Goal: Information Seeking & Learning: Learn about a topic

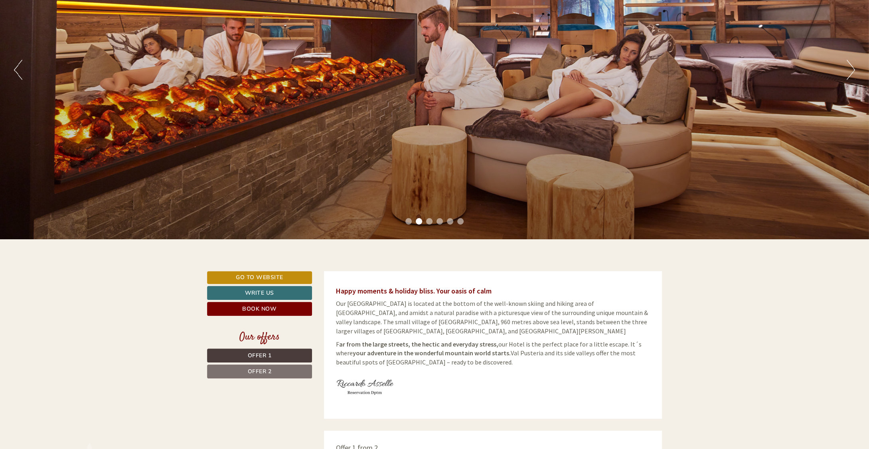
scroll to position [120, 0]
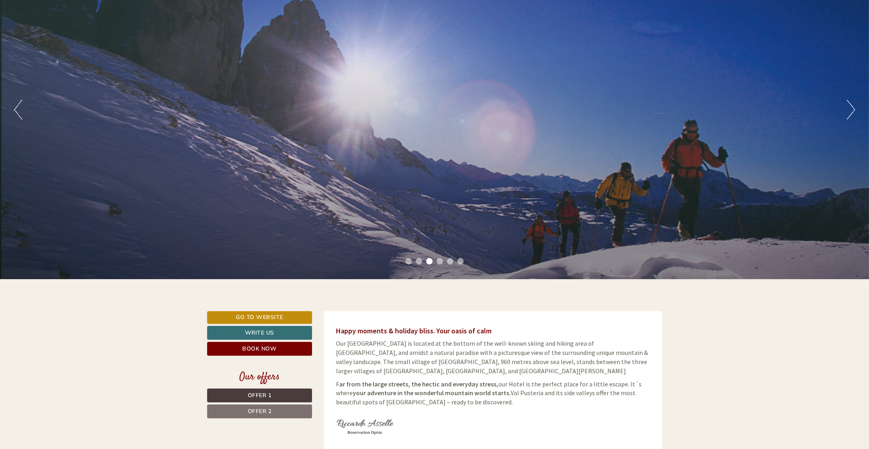
click at [252, 395] on span "Offer 1" at bounding box center [260, 396] width 24 height 8
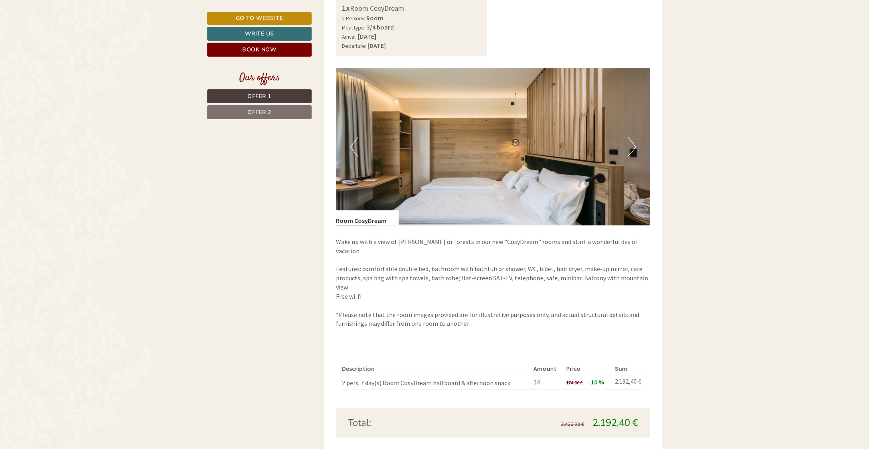
scroll to position [630, 0]
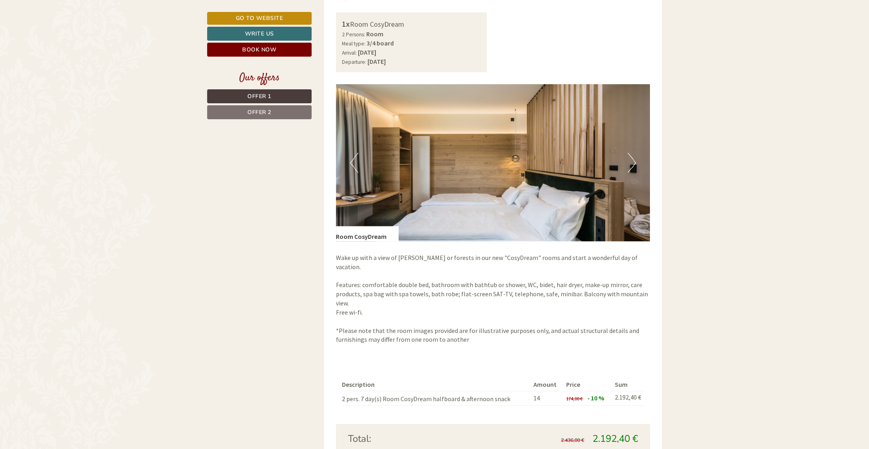
click at [256, 111] on span "Offer 2" at bounding box center [259, 112] width 24 height 8
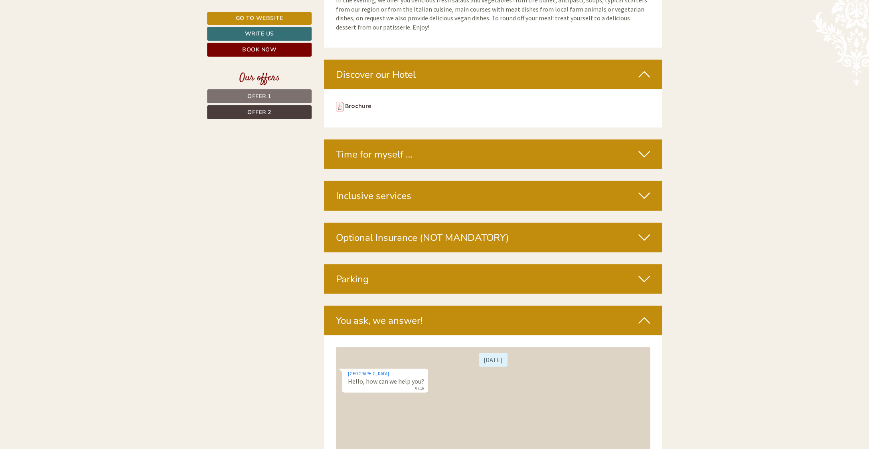
scroll to position [1787, 0]
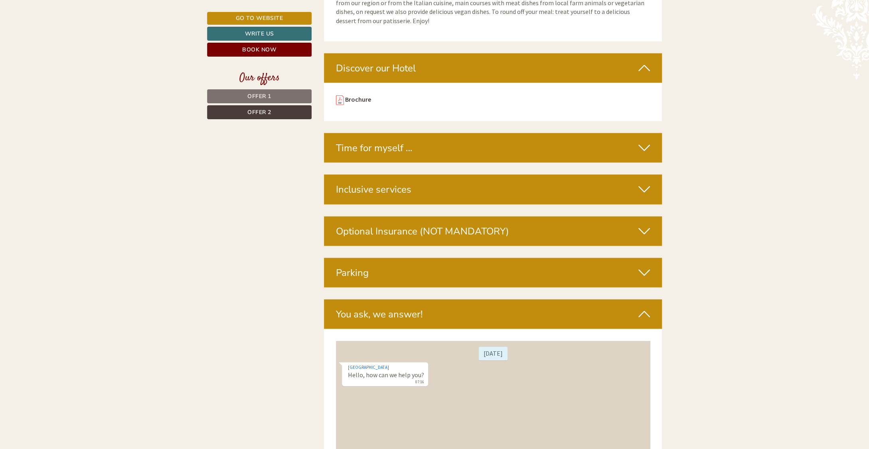
click at [634, 268] on div "Parking" at bounding box center [493, 273] width 338 height 30
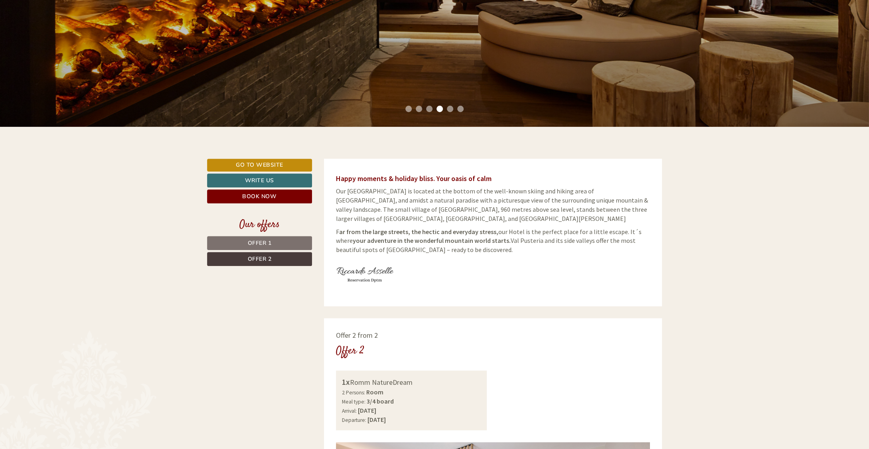
scroll to position [271, 0]
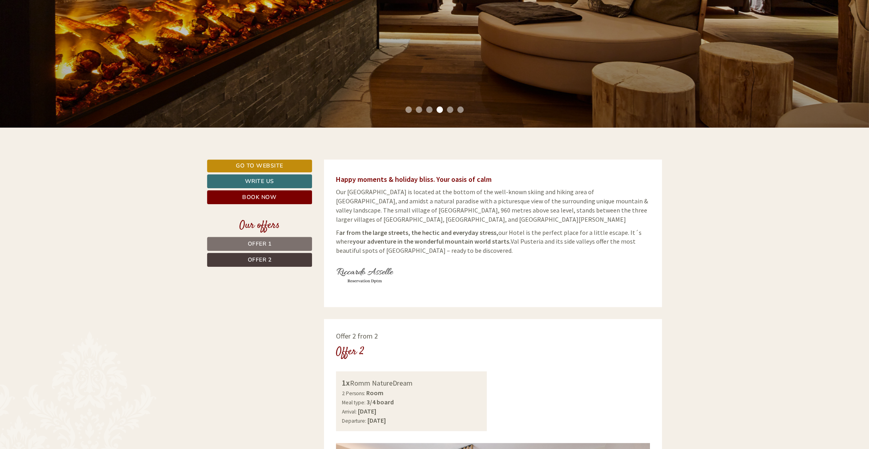
click at [277, 241] on link "Offer 1" at bounding box center [259, 244] width 105 height 14
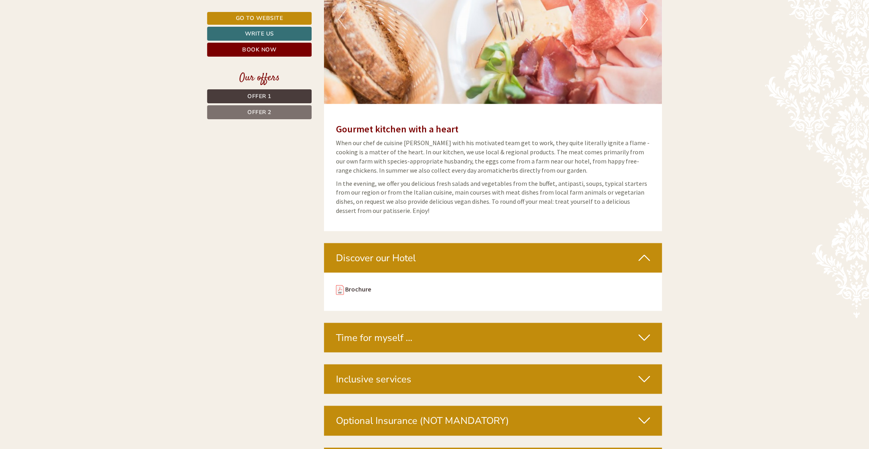
scroll to position [1627, 0]
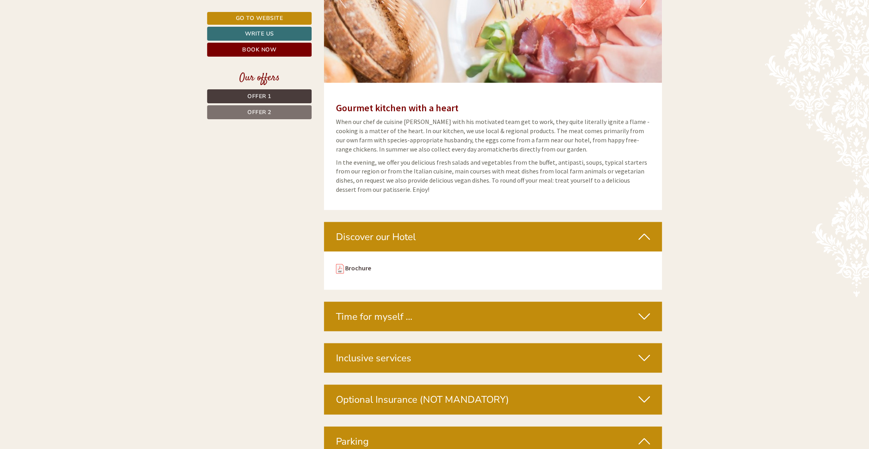
click at [254, 111] on span "Offer 2" at bounding box center [259, 112] width 24 height 8
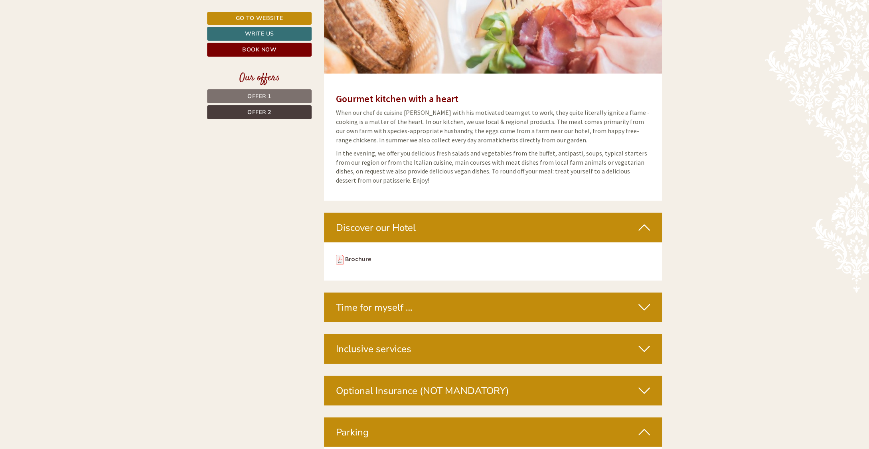
scroll to position [590, 0]
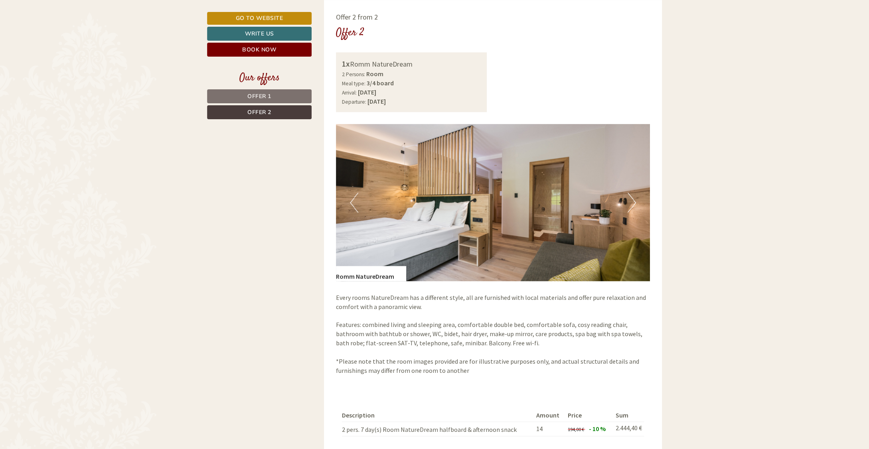
click at [631, 198] on button "Next" at bounding box center [631, 203] width 8 height 20
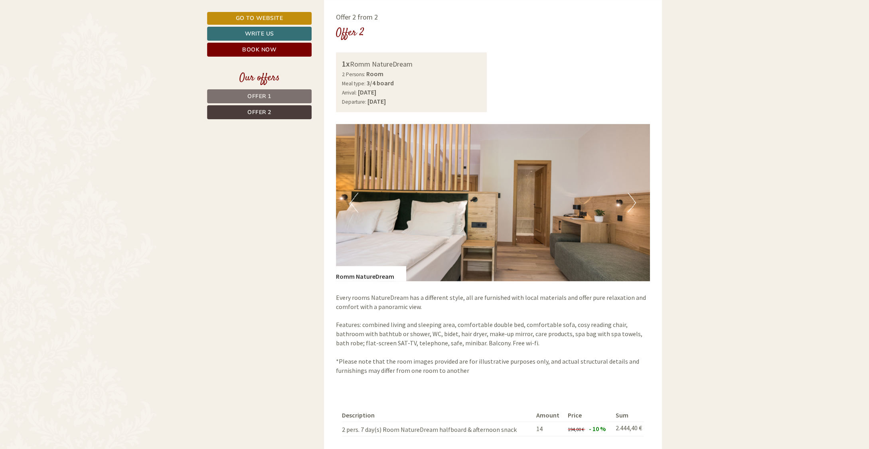
click at [631, 199] on button "Next" at bounding box center [631, 203] width 8 height 20
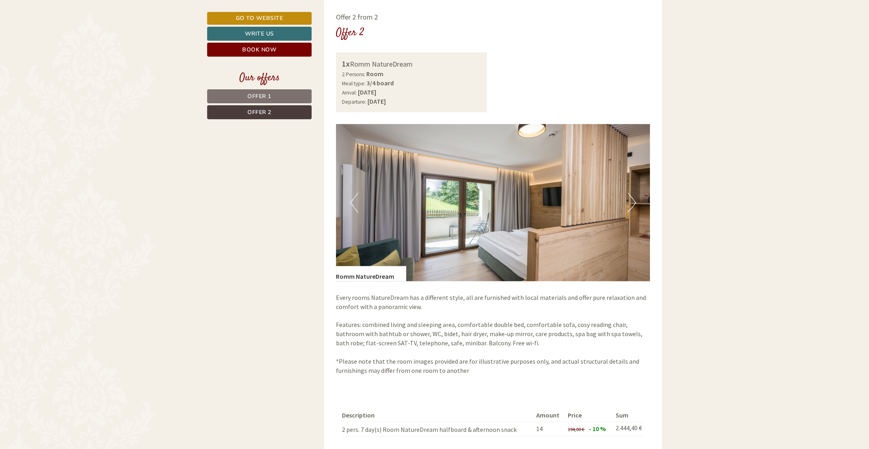
click at [631, 199] on button "Next" at bounding box center [631, 203] width 8 height 20
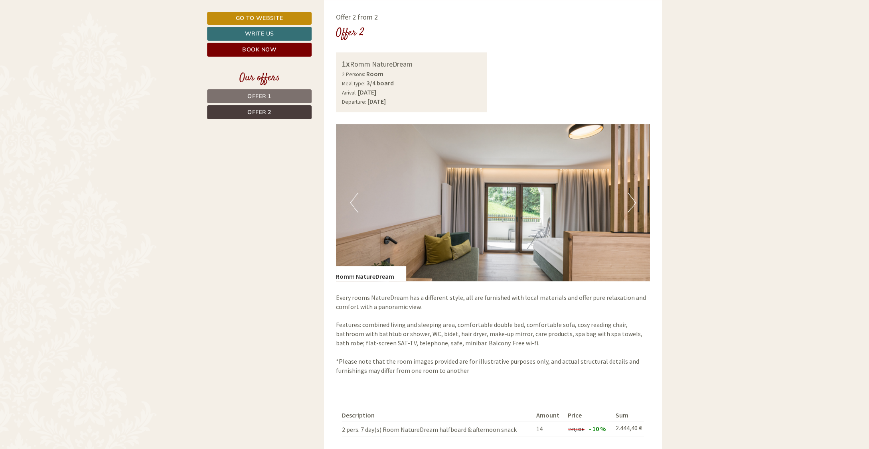
click at [631, 199] on button "Next" at bounding box center [631, 203] width 8 height 20
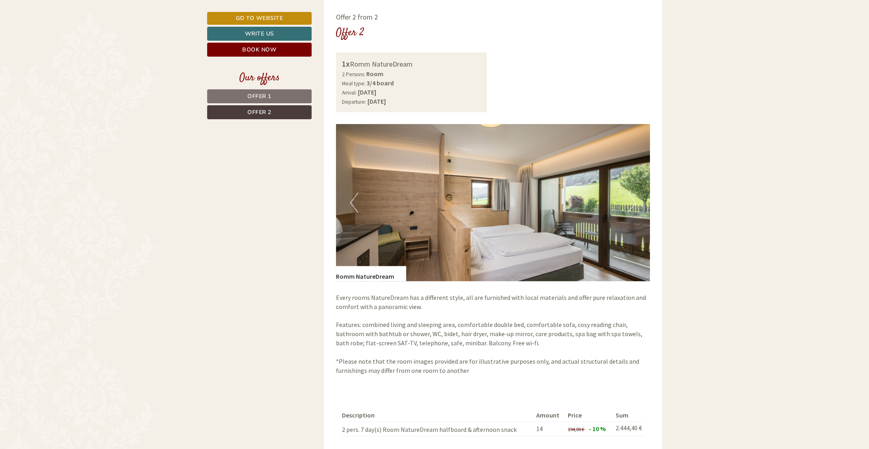
click at [631, 199] on button "Next" at bounding box center [631, 203] width 8 height 20
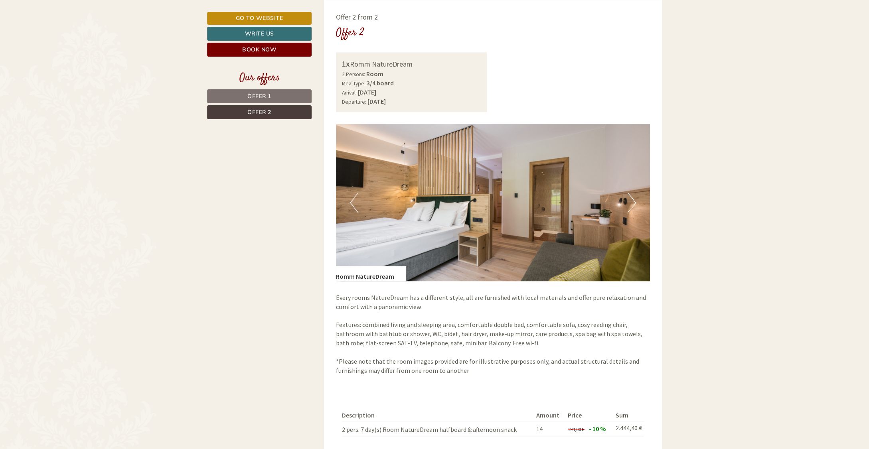
click at [631, 199] on button "Next" at bounding box center [631, 203] width 8 height 20
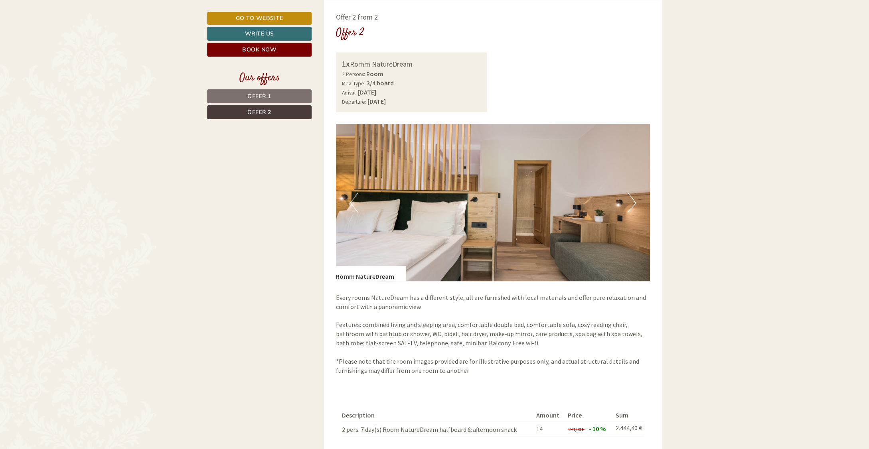
click at [631, 199] on button "Next" at bounding box center [631, 203] width 8 height 20
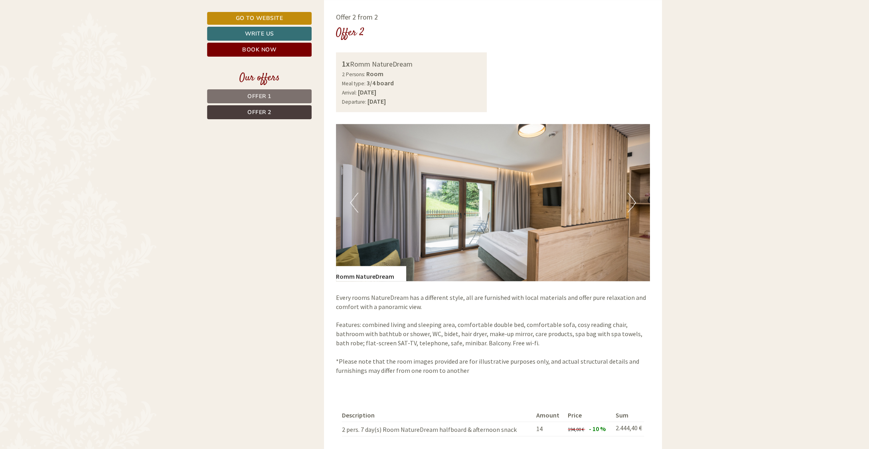
click at [262, 111] on span "Offer 2" at bounding box center [259, 112] width 24 height 8
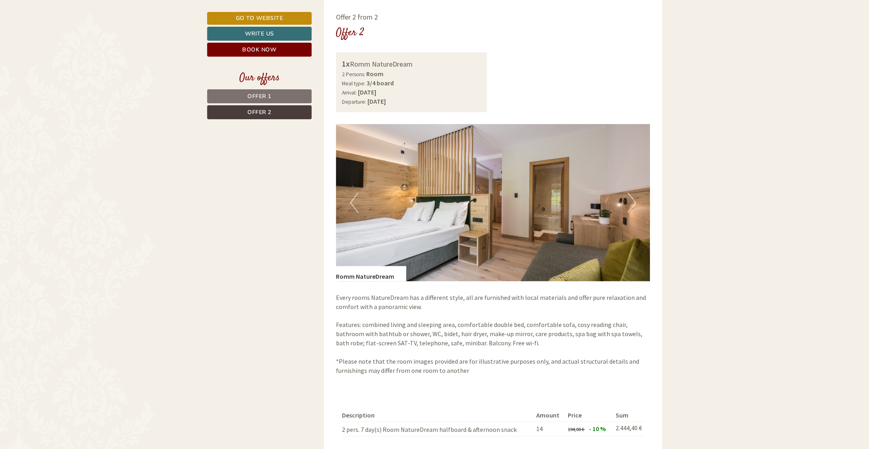
click at [257, 95] on span "Offer 1" at bounding box center [259, 97] width 24 height 8
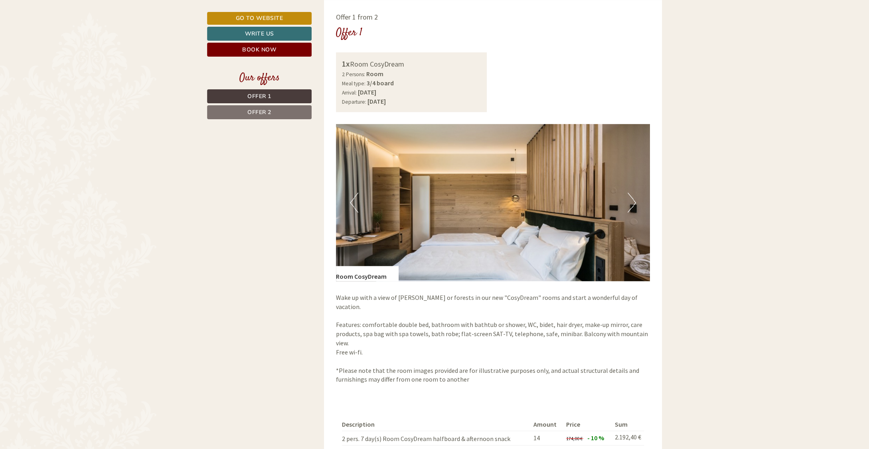
click at [633, 203] on button "Next" at bounding box center [631, 203] width 8 height 20
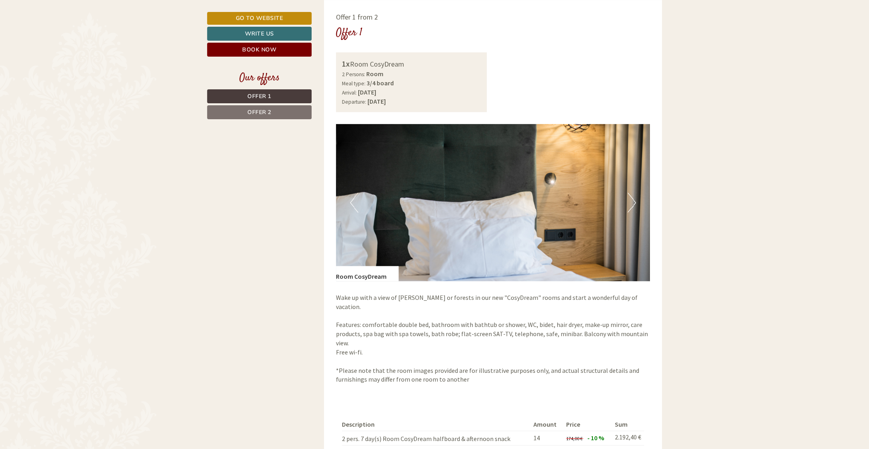
click at [633, 203] on button "Next" at bounding box center [631, 203] width 8 height 20
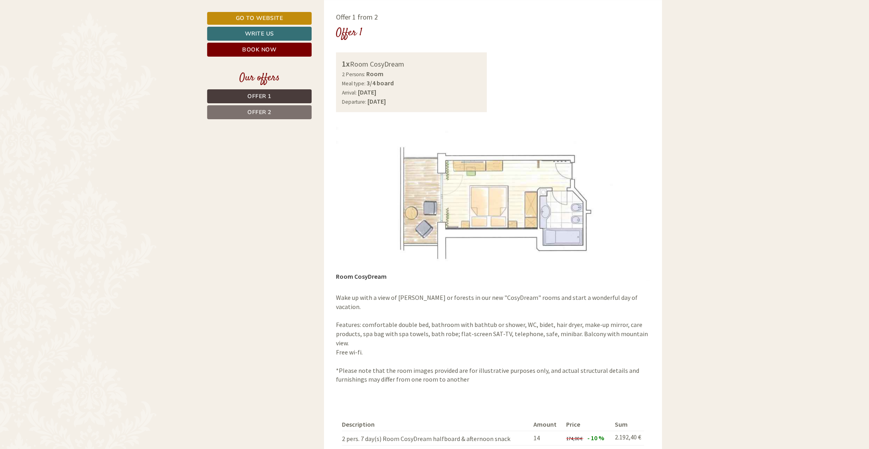
click at [652, 203] on div "Offer 1 from 2 Offer 1 1x Room CosyDream 2 Persons: Room Meal type: 3/4 board A…" at bounding box center [493, 265] width 338 height 531
click at [345, 205] on img at bounding box center [493, 202] width 314 height 157
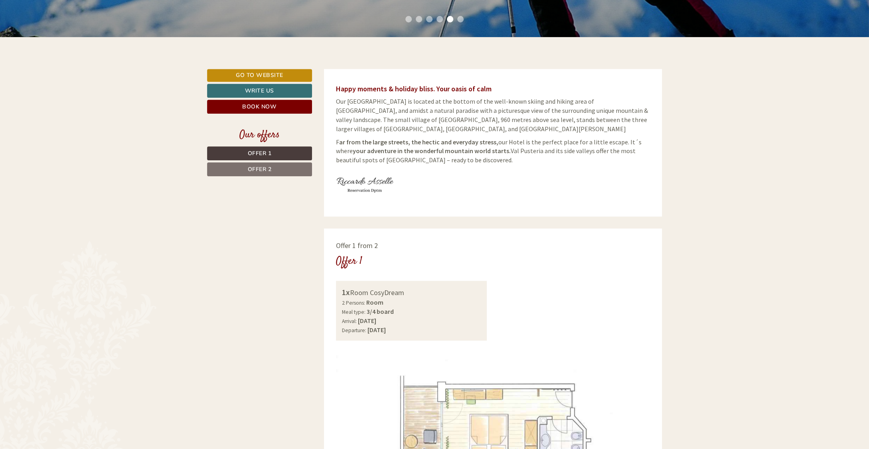
scroll to position [372, 0]
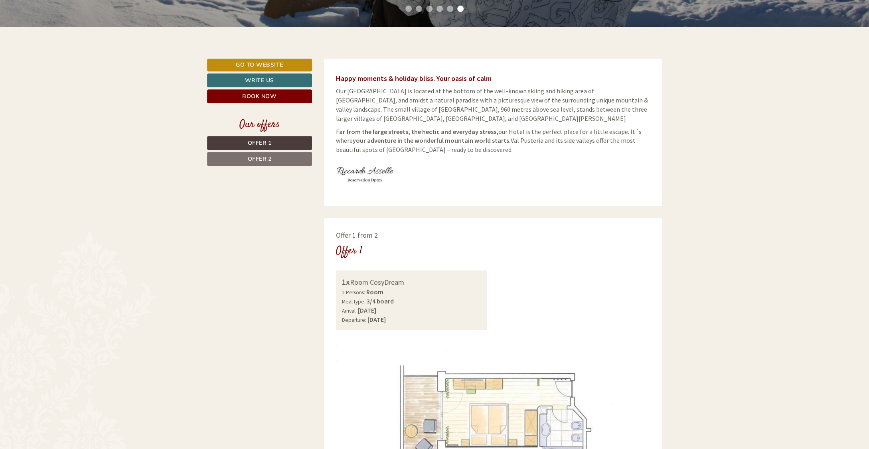
click at [260, 142] on span "Offer 1" at bounding box center [260, 143] width 24 height 8
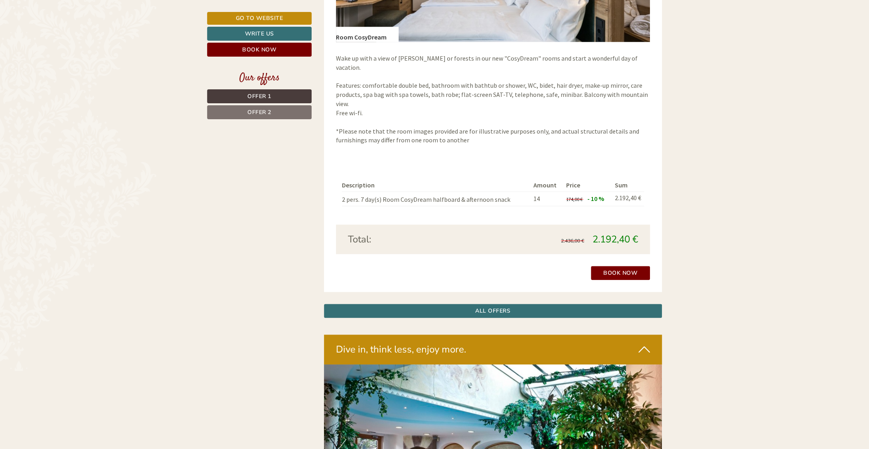
scroll to position [869, 0]
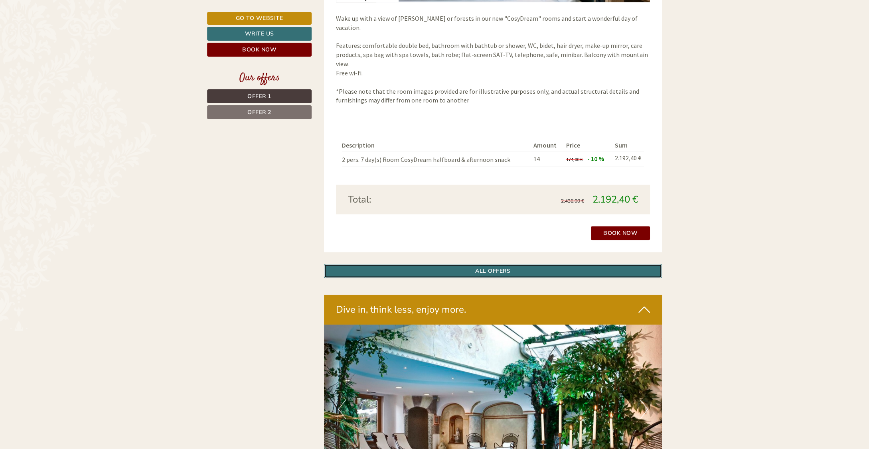
click at [496, 264] on link "ALL OFFERS" at bounding box center [493, 271] width 338 height 14
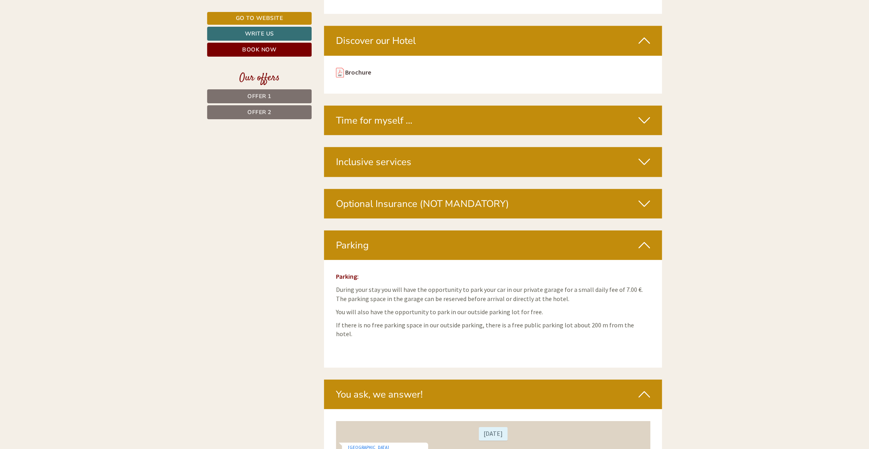
scroll to position [2385, 0]
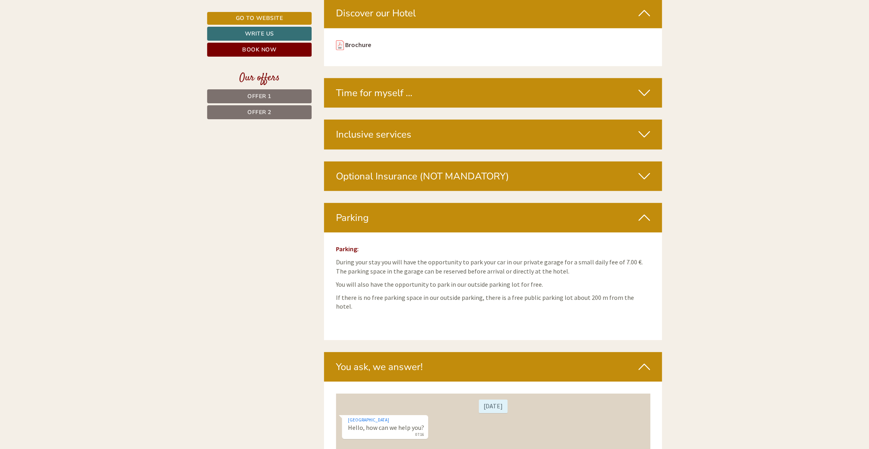
drag, startPoint x: 652, startPoint y: 0, endPoint x: 747, endPoint y: 282, distance: 297.0
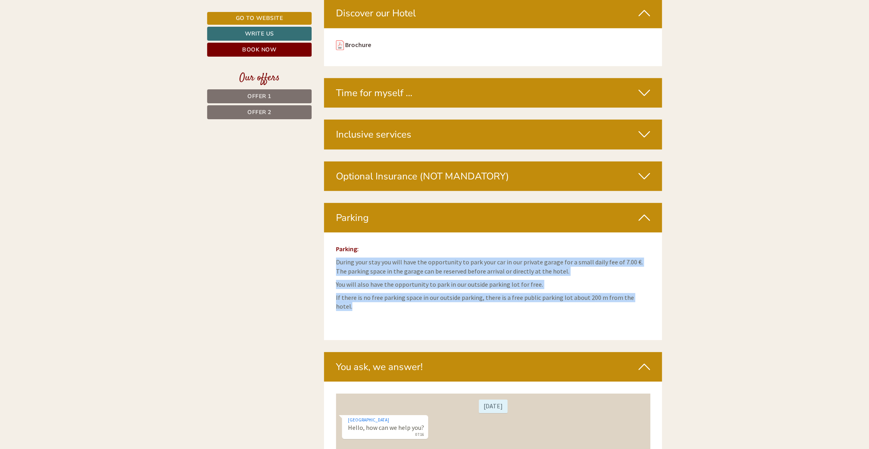
drag, startPoint x: 336, startPoint y: 253, endPoint x: 641, endPoint y: 286, distance: 306.1
click at [641, 286] on div "Parking: During your stay you will have the opportunity to park your car in our…" at bounding box center [493, 287] width 338 height 108
copy div "During your stay you will have the opportunity to park your car in our private …"
